Goal: Information Seeking & Learning: Learn about a topic

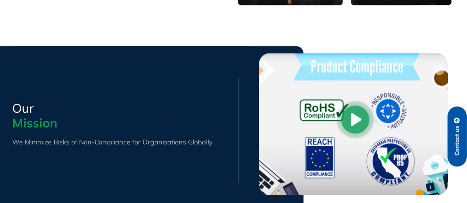
scroll to position [344, 0]
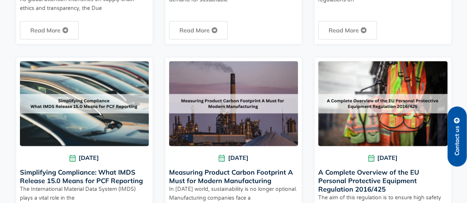
scroll to position [258, 0]
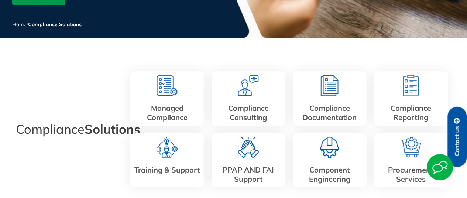
scroll to position [148, 0]
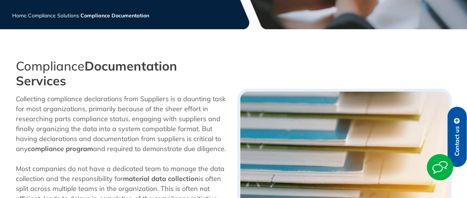
scroll to position [185, 0]
